Goal: Navigation & Orientation: Go to known website

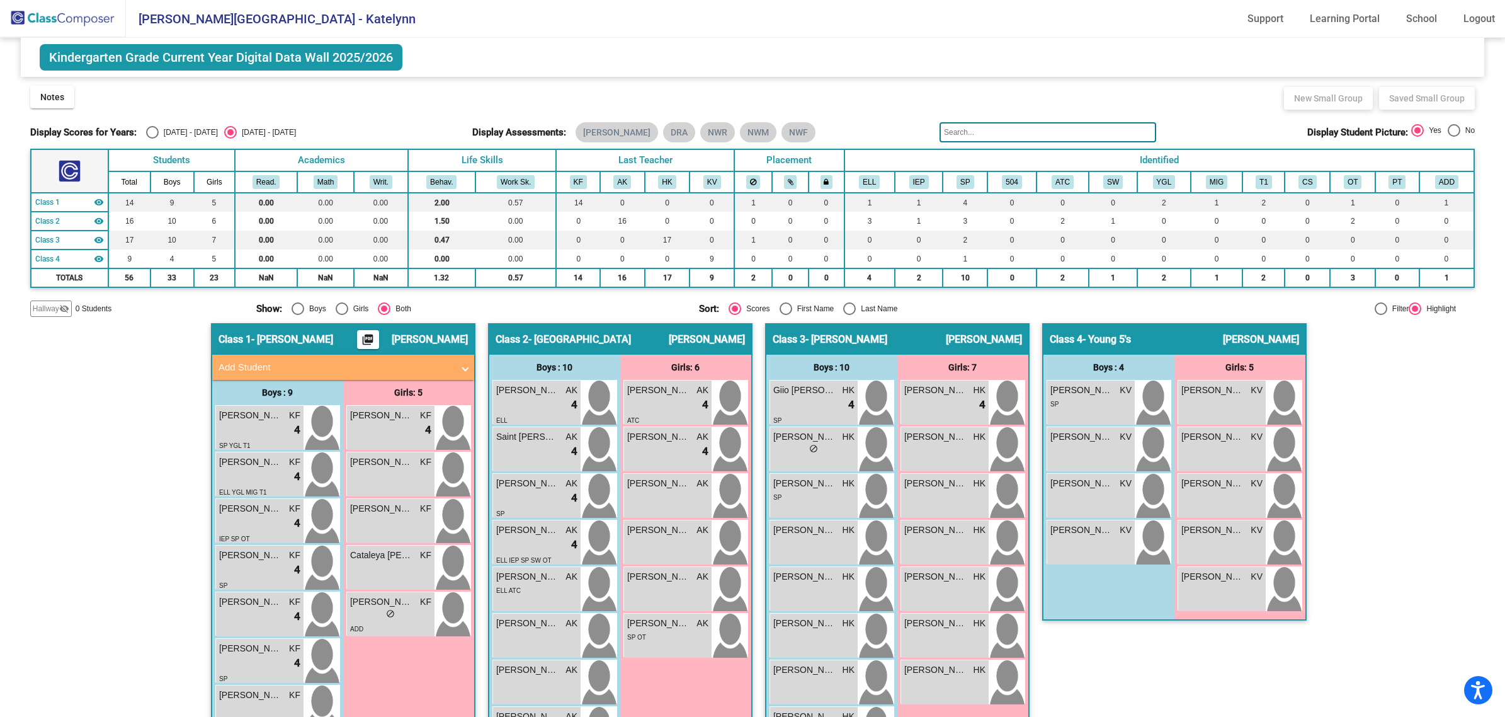
scroll to position [146, 0]
